Goal: Information Seeking & Learning: Find specific page/section

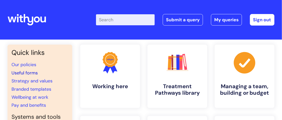
click at [30, 74] on link "Useful forms" at bounding box center [25, 73] width 26 height 6
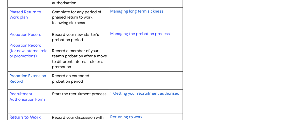
scroll to position [750, 0]
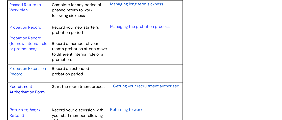
click at [20, 86] on link "Recruitment Authorisation Form" at bounding box center [27, 89] width 35 height 11
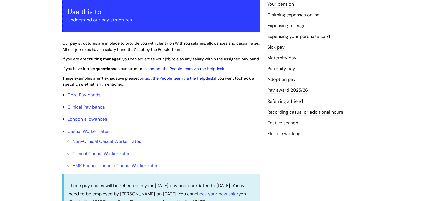
scroll to position [125, 0]
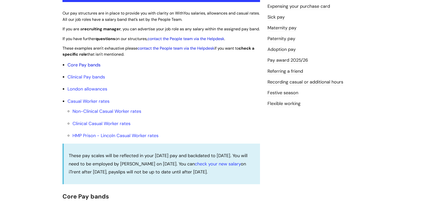
click at [85, 68] on link "Core Pay bands" at bounding box center [84, 65] width 33 height 6
click at [90, 68] on link "Core Pay bands" at bounding box center [84, 65] width 33 height 6
click at [75, 68] on link "Core Pay bands" at bounding box center [84, 65] width 33 height 6
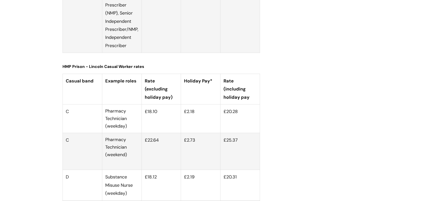
scroll to position [1901, 0]
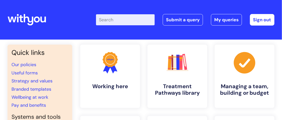
click at [107, 19] on input "Enter your search term here..." at bounding box center [125, 19] width 59 height 11
type input "central"
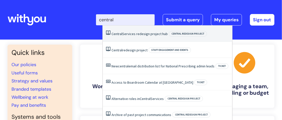
click at [141, 33] on link "Central Services redesign project hub" at bounding box center [140, 34] width 56 height 5
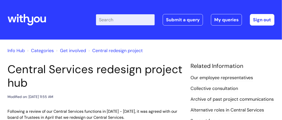
click at [110, 21] on input "Enter your search term here..." at bounding box center [125, 19] width 59 height 11
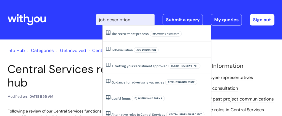
type input "job description"
click button "Search" at bounding box center [0, 0] width 0 height 0
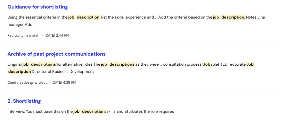
scroll to position [400, 0]
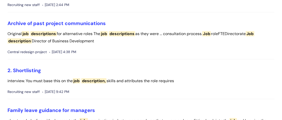
click at [122, 33] on span "descriptions" at bounding box center [122, 33] width 27 height 5
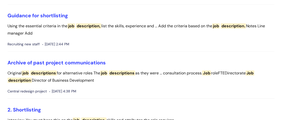
scroll to position [275, 0]
